Goal: Transaction & Acquisition: Purchase product/service

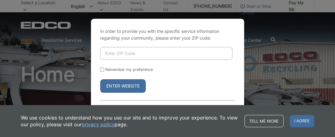
click at [136, 53] on input "Enter ZIP Code" at bounding box center [166, 53] width 132 height 13
type input "92028"
click at [121, 83] on button "Enter Website" at bounding box center [123, 85] width 46 height 13
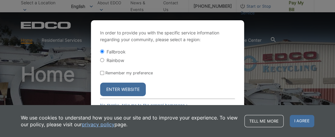
click at [127, 90] on button "Enter Website" at bounding box center [123, 88] width 46 height 13
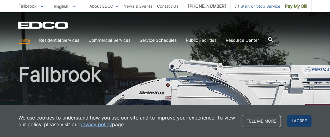
click at [305, 118] on span "I agree" at bounding box center [299, 121] width 24 height 12
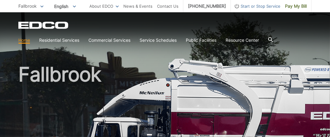
click at [186, 51] on div "Fallbrook" at bounding box center [164, 104] width 293 height 184
click at [136, 41] on ul "Home Residential Services Curbside Pickup Recycling Organic Recycling Trash Hou…" at bounding box center [138, 40] width 241 height 7
click at [301, 6] on span "Pay My Bill" at bounding box center [296, 6] width 22 height 7
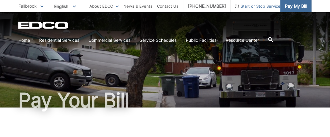
click at [296, 5] on span "Pay My Bill" at bounding box center [296, 6] width 22 height 7
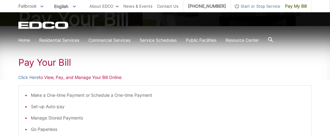
scroll to position [92, 0]
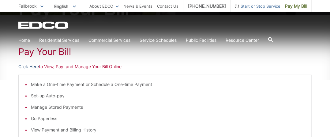
click at [31, 67] on link "Click Here" at bounding box center [28, 66] width 21 height 7
